Goal: Book appointment/travel/reservation

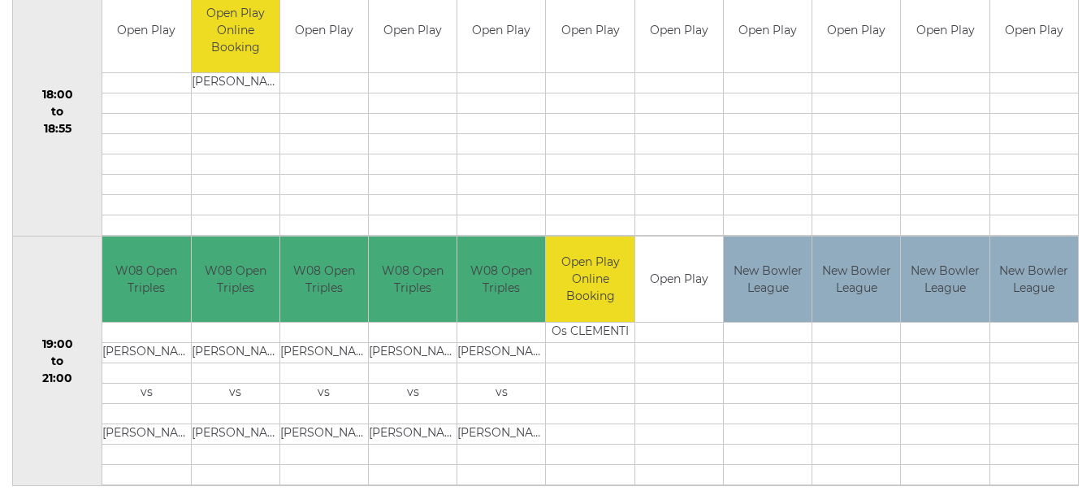
scroll to position [1616, 0]
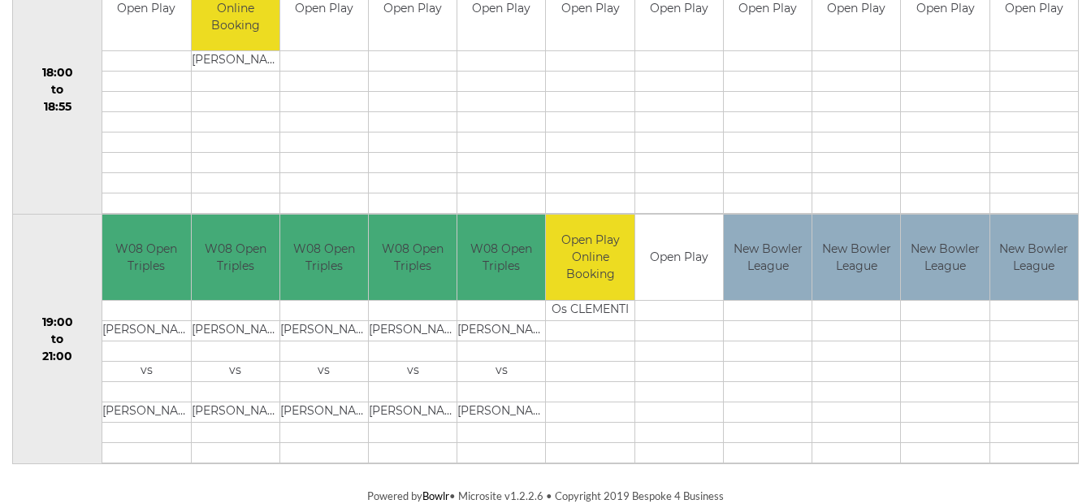
click at [588, 276] on td "Open Play Online Booking" at bounding box center [590, 256] width 88 height 85
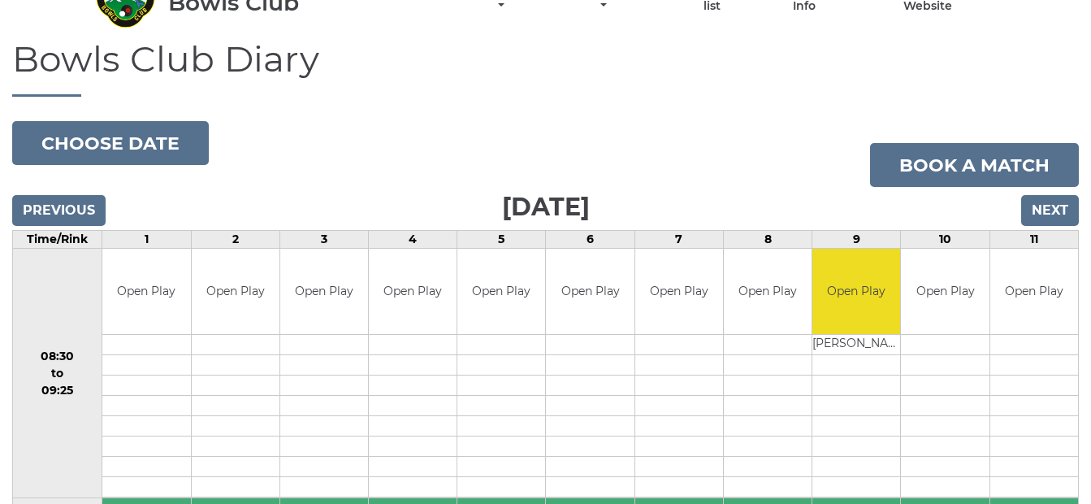
scroll to position [0, 0]
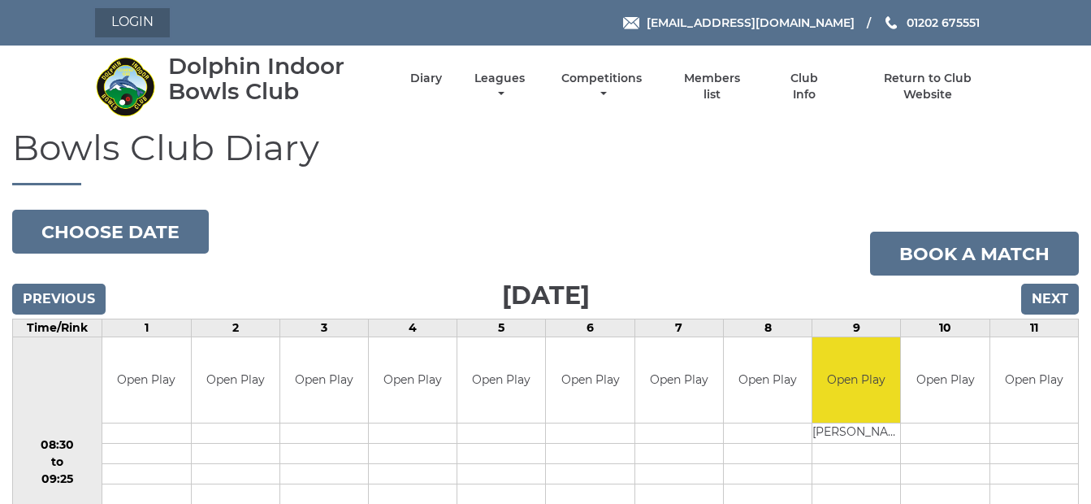
click at [128, 19] on link "Login" at bounding box center [132, 22] width 75 height 29
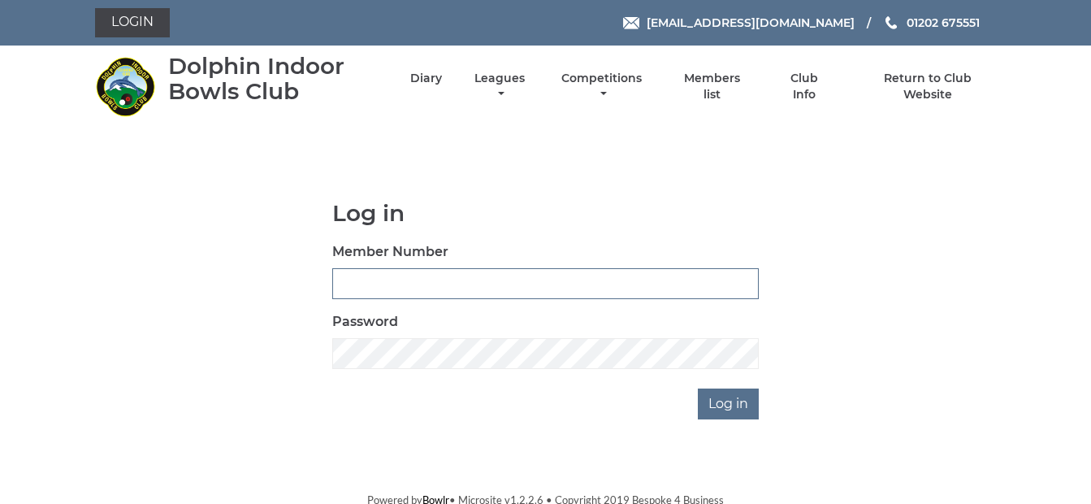
click at [360, 280] on input "Member Number" at bounding box center [545, 283] width 426 height 31
type input "3926"
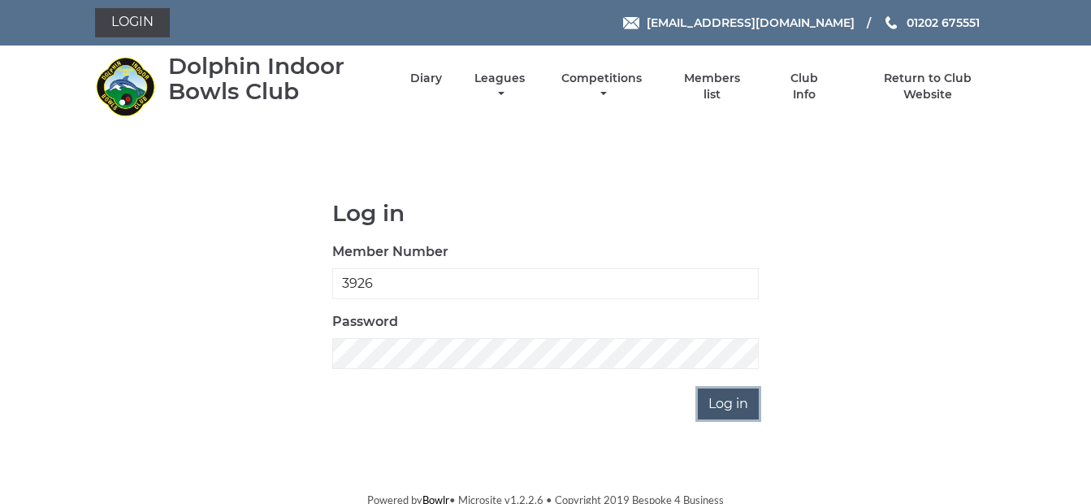
click at [724, 407] on input "Log in" at bounding box center [728, 403] width 61 height 31
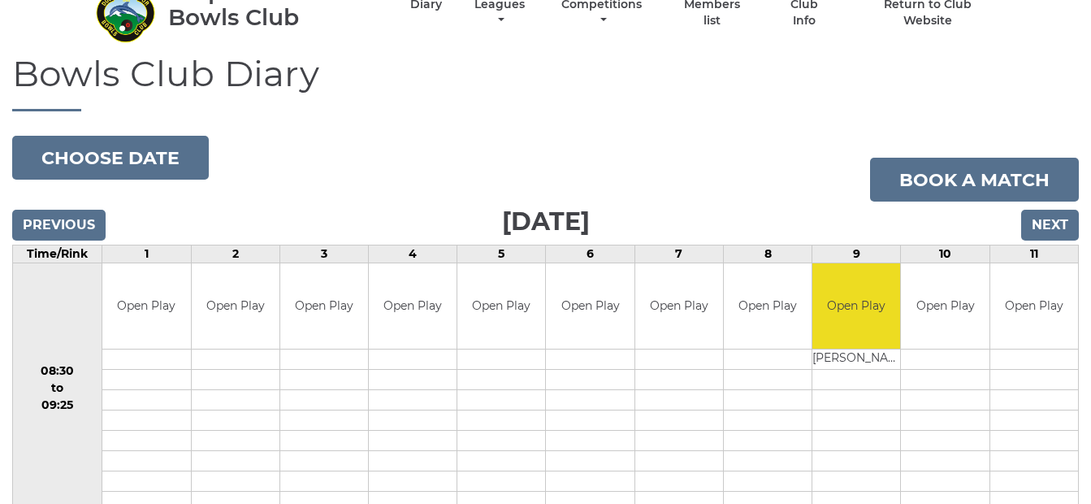
scroll to position [70, 0]
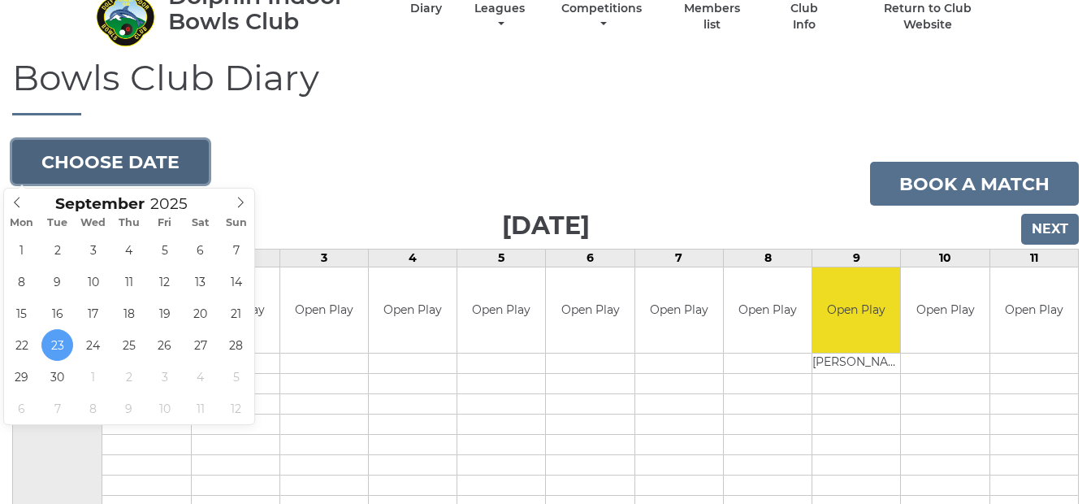
click at [144, 158] on button "Choose date" at bounding box center [110, 162] width 197 height 44
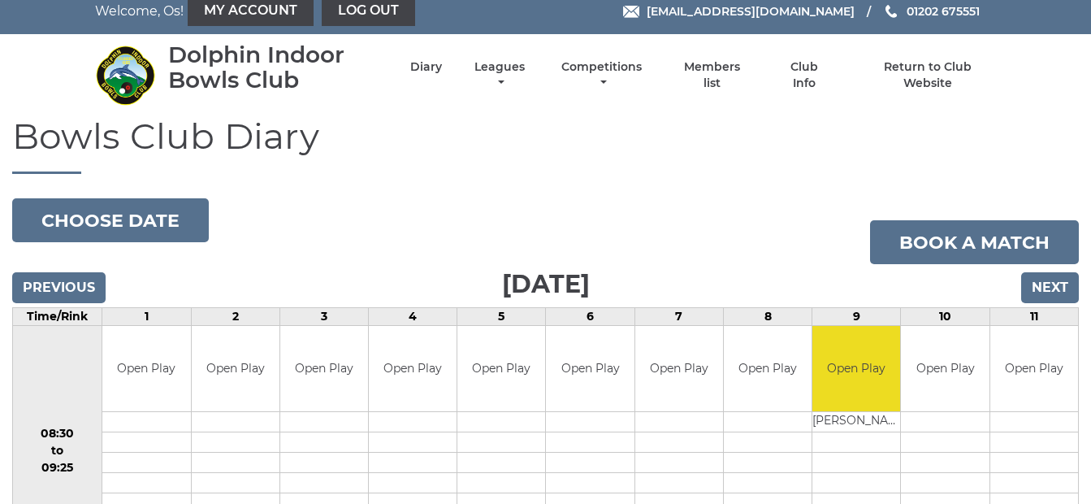
scroll to position [0, 0]
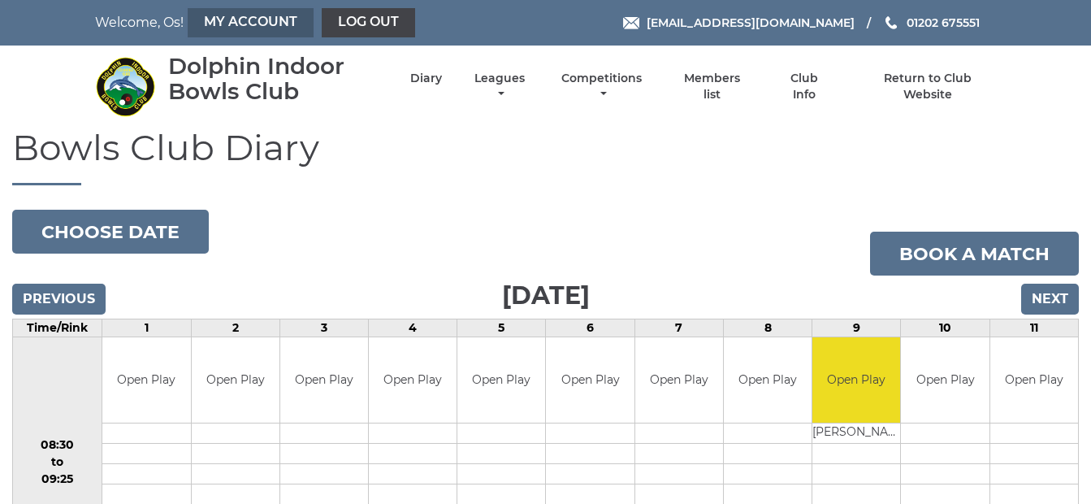
click at [248, 19] on link "My Account" at bounding box center [251, 22] width 126 height 29
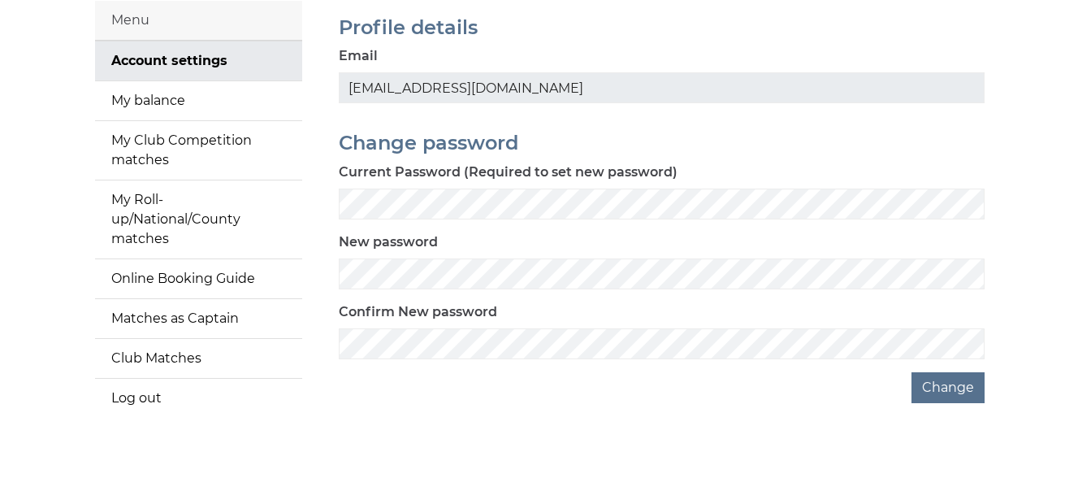
scroll to position [149, 0]
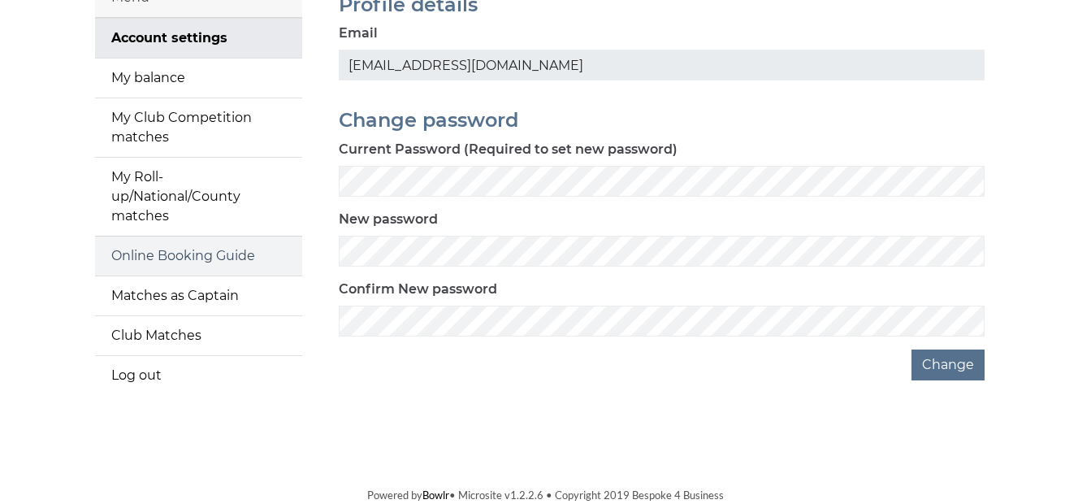
click at [188, 256] on link "Online Booking Guide" at bounding box center [198, 255] width 207 height 39
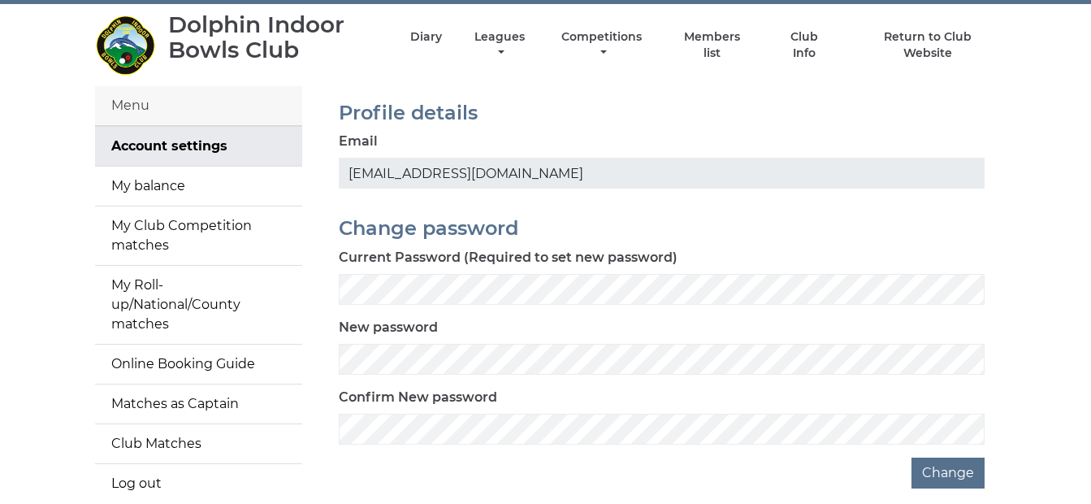
scroll to position [0, 0]
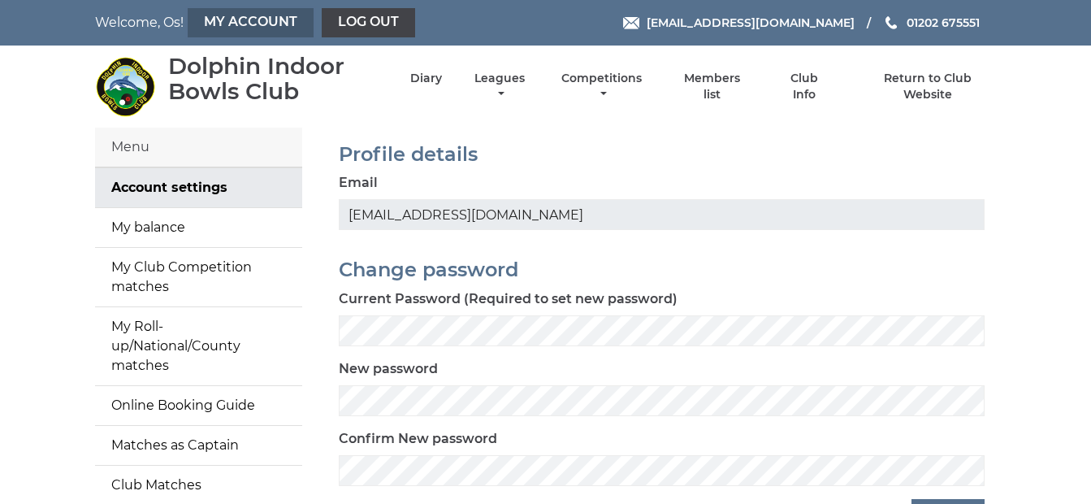
click at [257, 24] on link "My Account" at bounding box center [251, 22] width 126 height 29
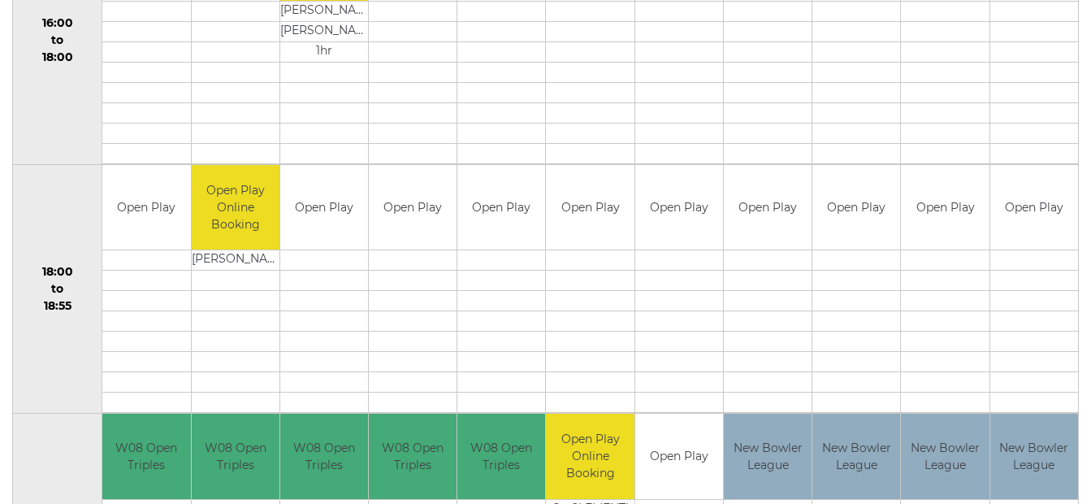
scroll to position [1616, 0]
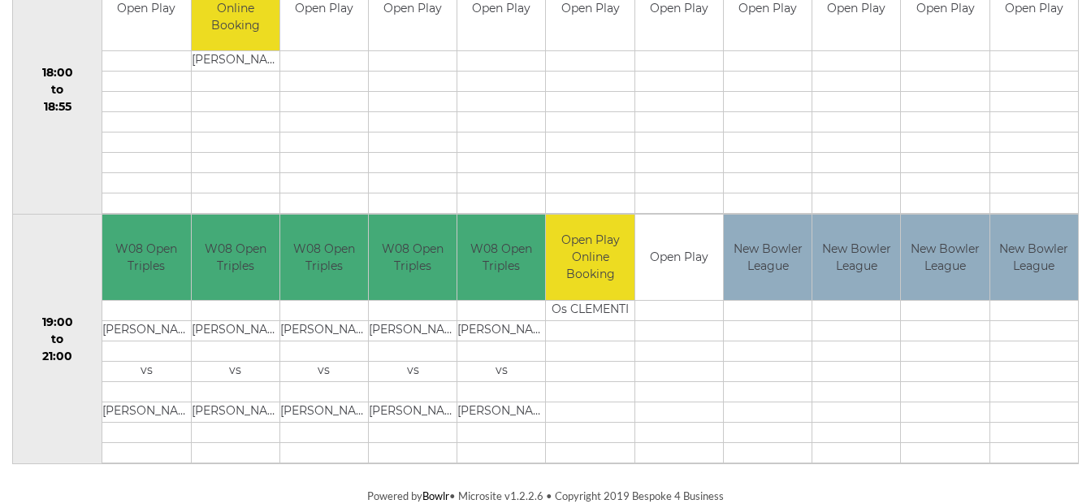
click at [591, 323] on td at bounding box center [590, 330] width 88 height 20
click at [575, 260] on td "Open Play Online Booking" at bounding box center [590, 256] width 88 height 85
click at [602, 396] on td at bounding box center [590, 391] width 88 height 20
click at [594, 463] on td "Open Play Online Booking Os CLEMENTI" at bounding box center [590, 338] width 89 height 249
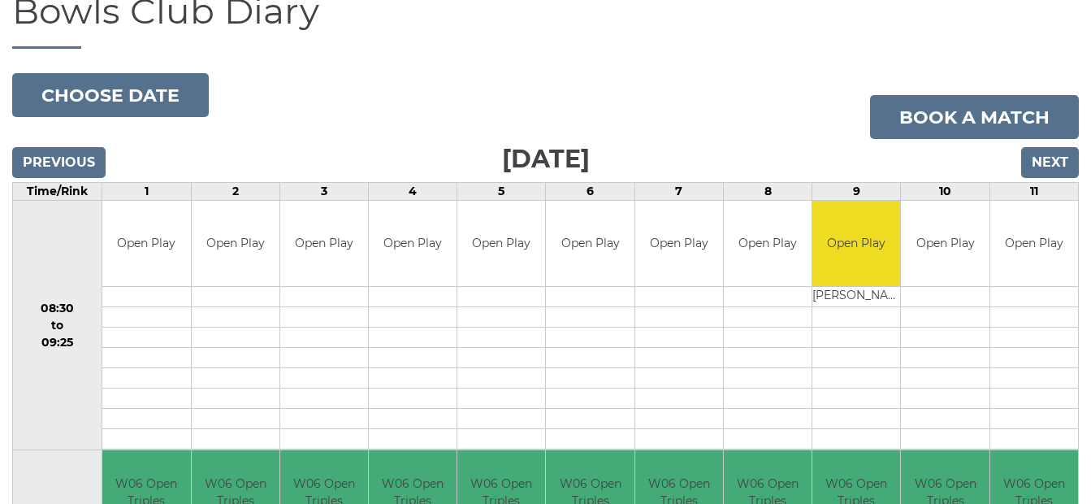
scroll to position [110, 0]
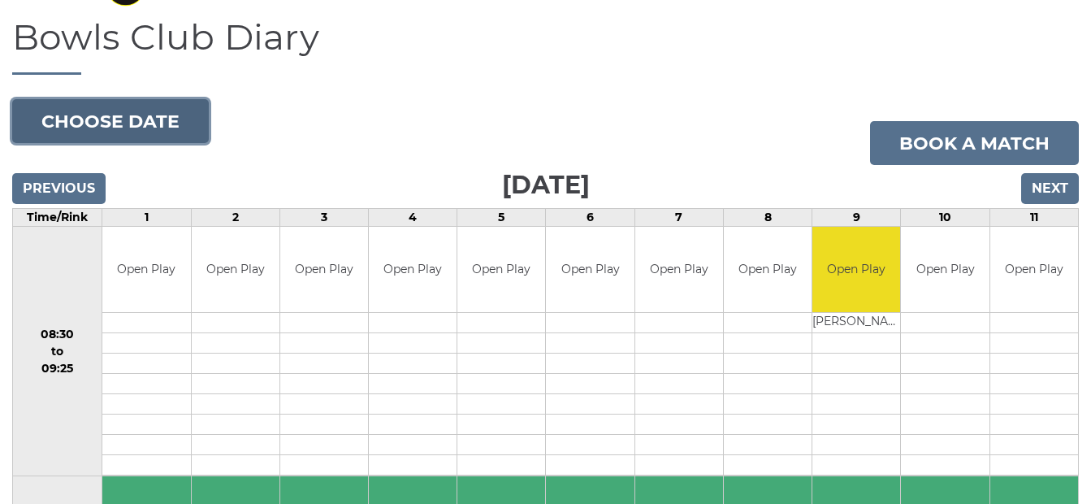
click at [110, 119] on button "Choose date" at bounding box center [110, 121] width 197 height 44
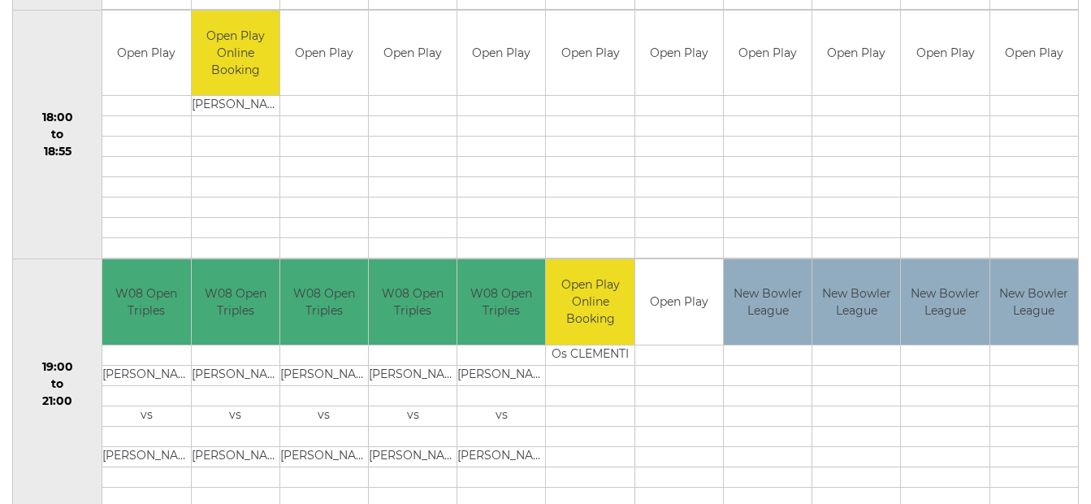
scroll to position [1616, 0]
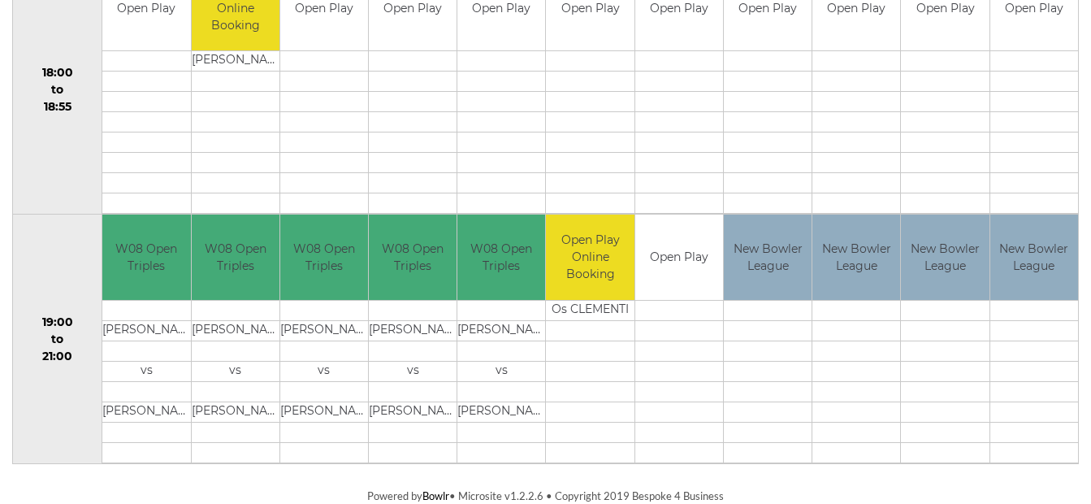
click at [593, 253] on td "Open Play Online Booking" at bounding box center [590, 256] width 88 height 85
click at [586, 317] on td "Os CLEMENTI" at bounding box center [590, 310] width 88 height 20
click at [584, 450] on td at bounding box center [590, 452] width 88 height 20
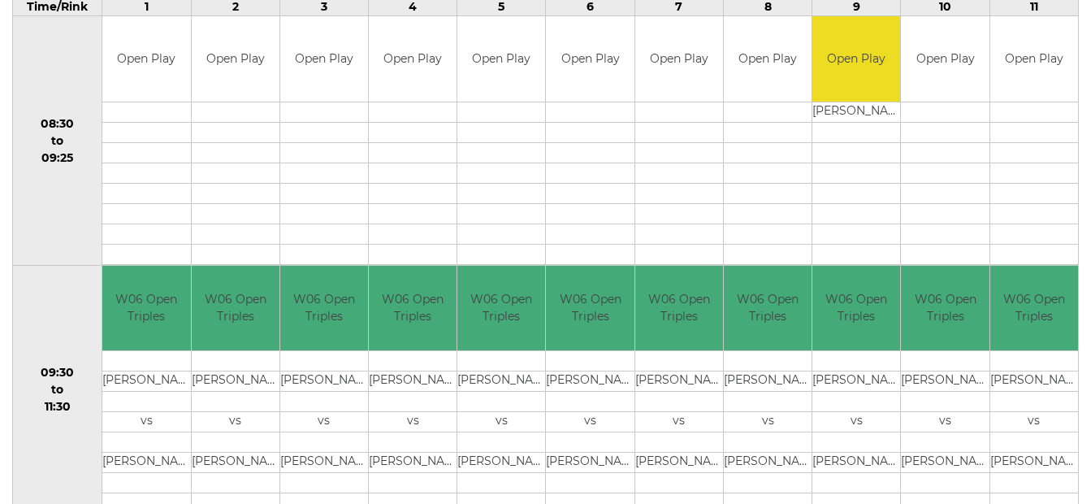
scroll to position [295, 0]
